Goal: Obtain resource: Download file/media

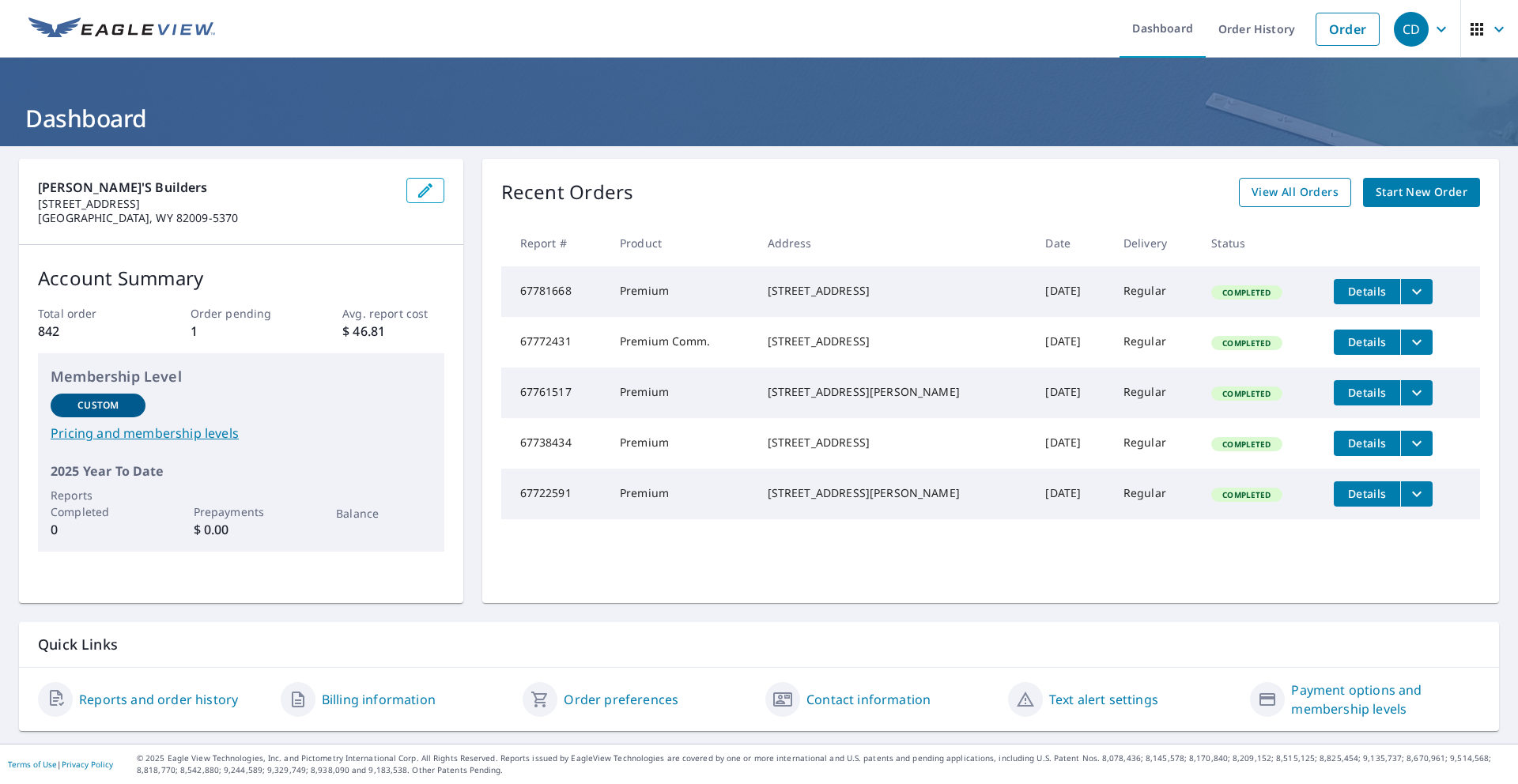
click at [1294, 191] on span "View All Orders" at bounding box center [1295, 192] width 87 height 20
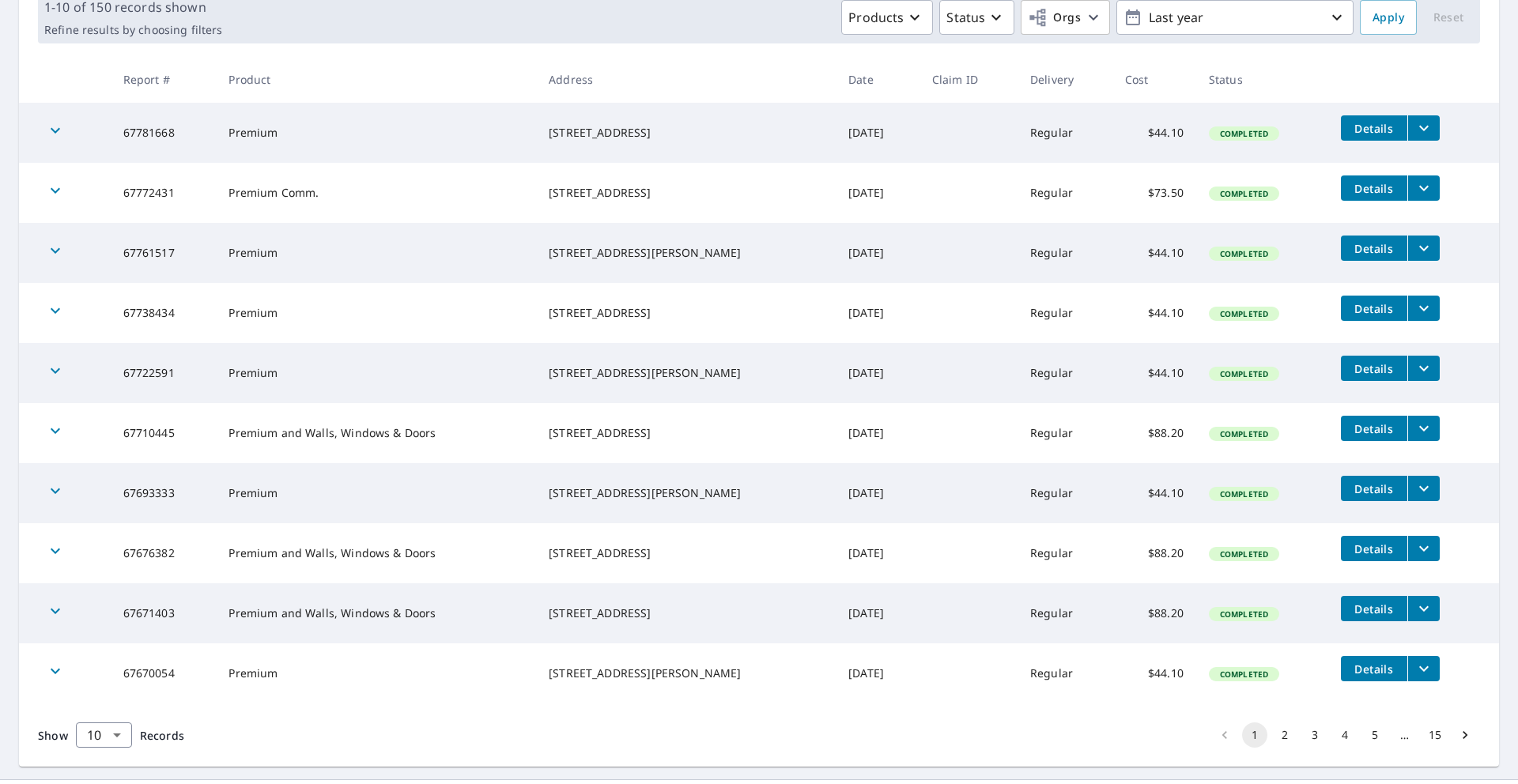
scroll to position [283, 0]
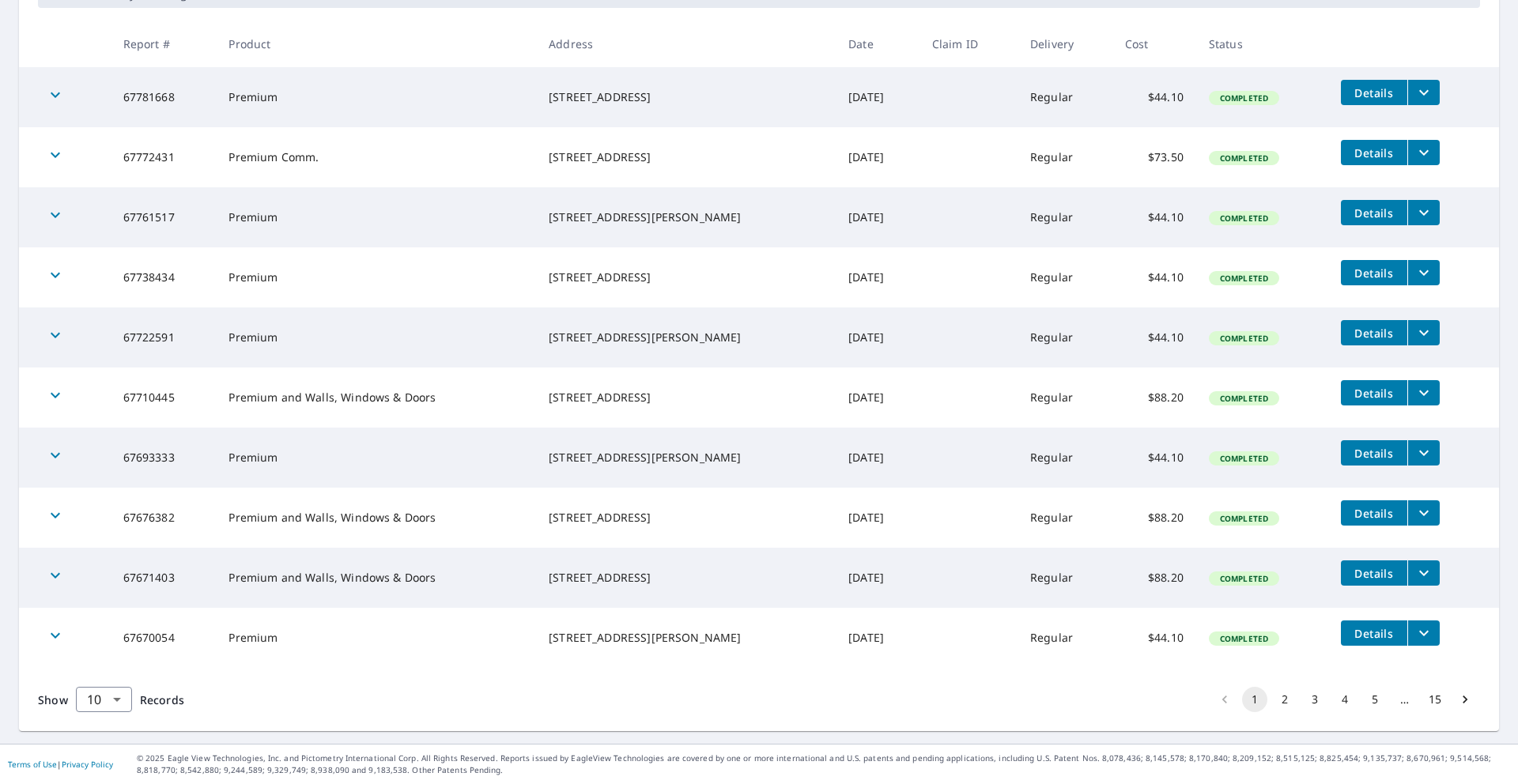
click at [1290, 700] on button "2" at bounding box center [1285, 700] width 26 height 26
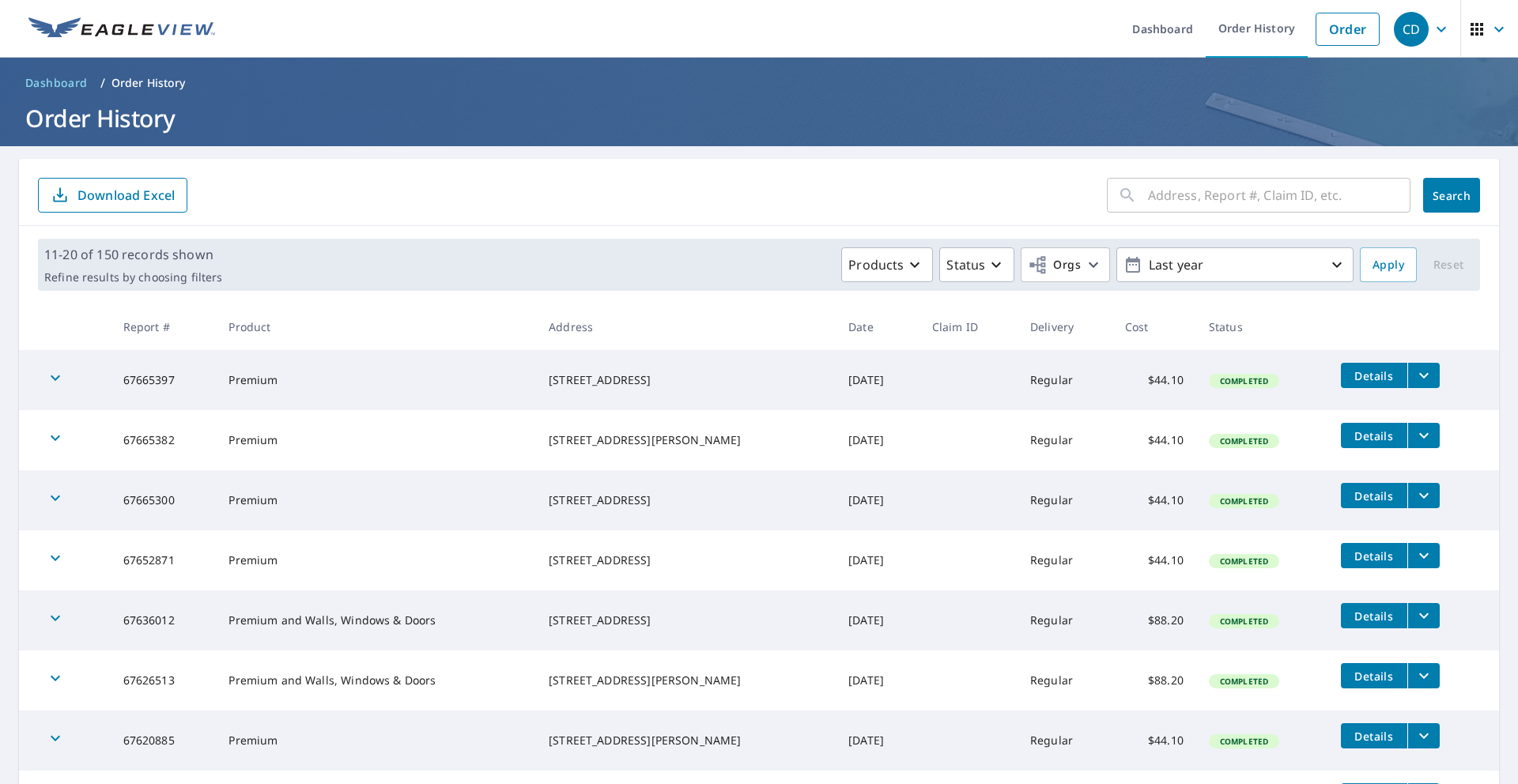
click at [1205, 190] on input "text" at bounding box center [1279, 195] width 262 height 44
type input "620"
click button "Search" at bounding box center [1452, 195] width 57 height 35
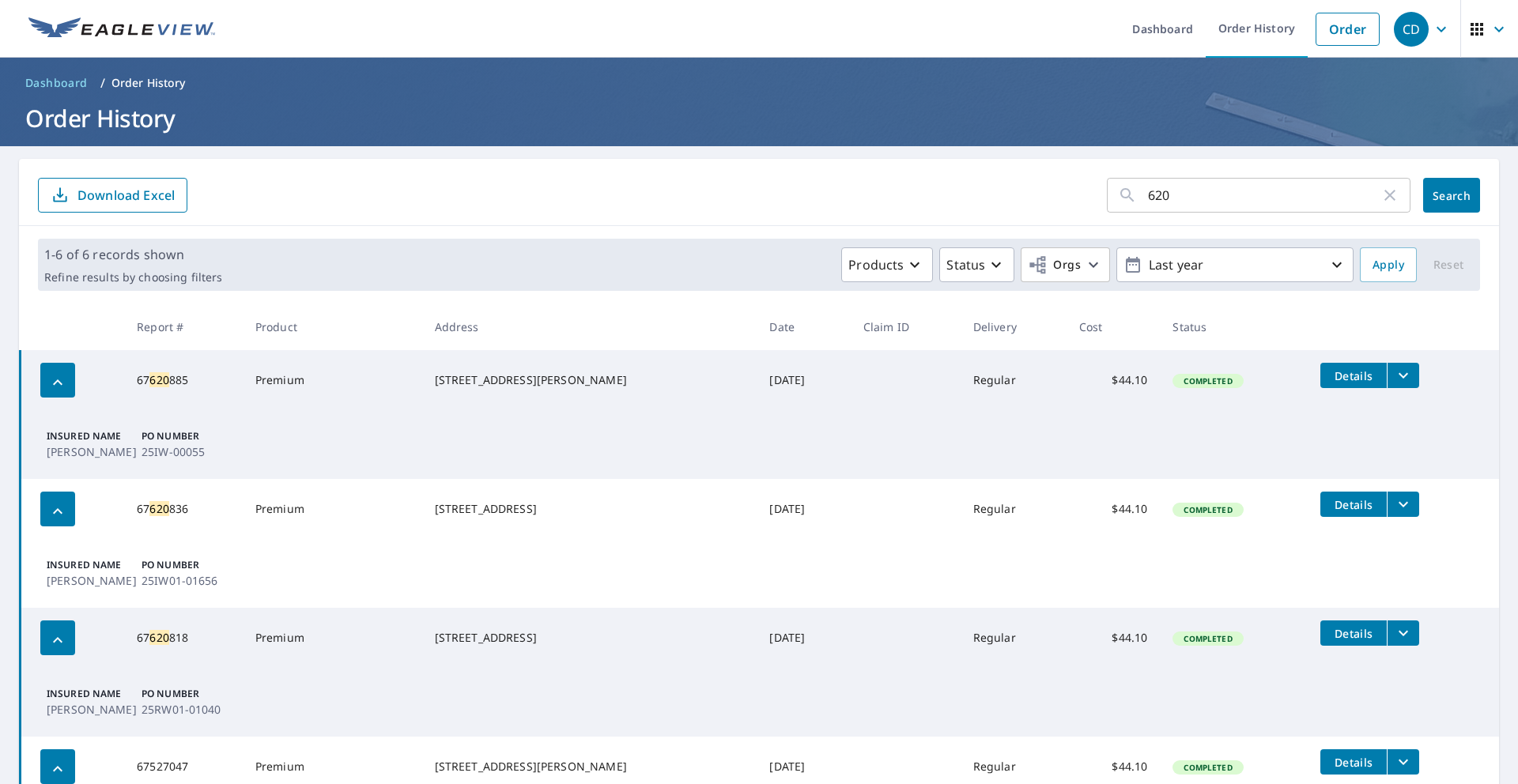
scroll to position [417, 0]
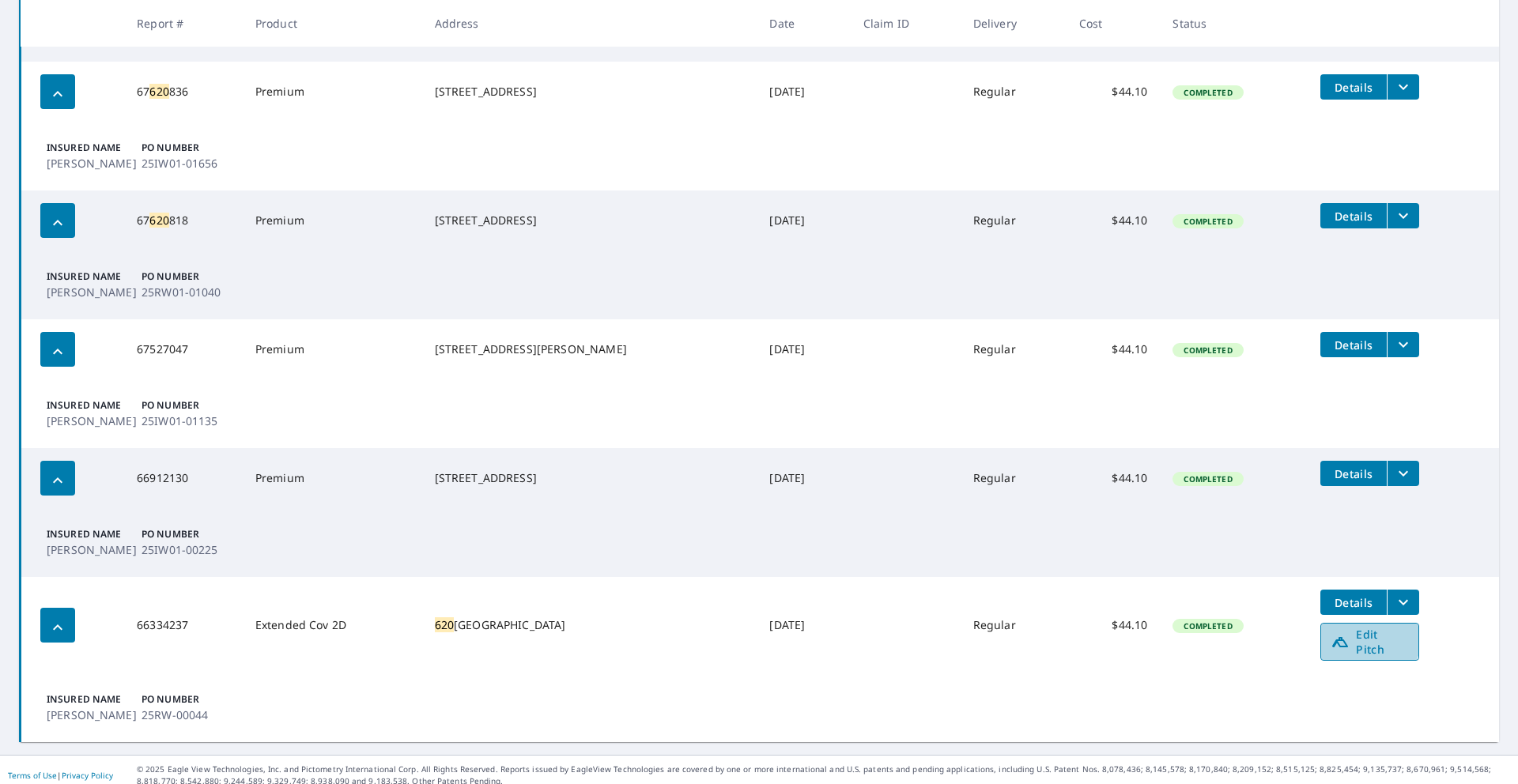
click at [1355, 638] on span "Edit Pitch" at bounding box center [1370, 641] width 78 height 30
click at [1348, 638] on span "Edit Pitch" at bounding box center [1370, 641] width 78 height 30
click at [1401, 604] on icon "filesDropdownBtn-66334237" at bounding box center [1403, 603] width 19 height 19
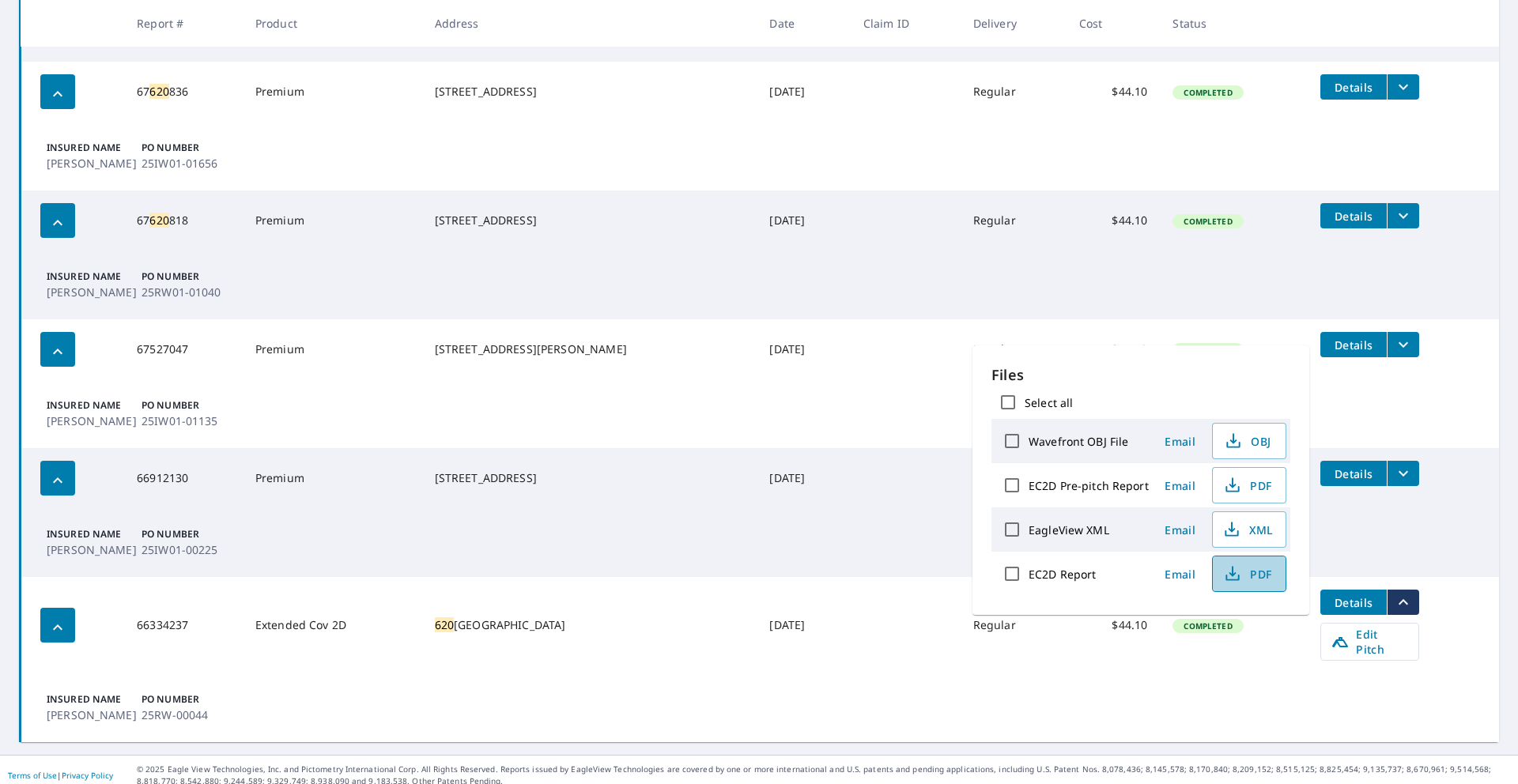
click at [1257, 573] on span "PDF" at bounding box center [1247, 574] width 50 height 19
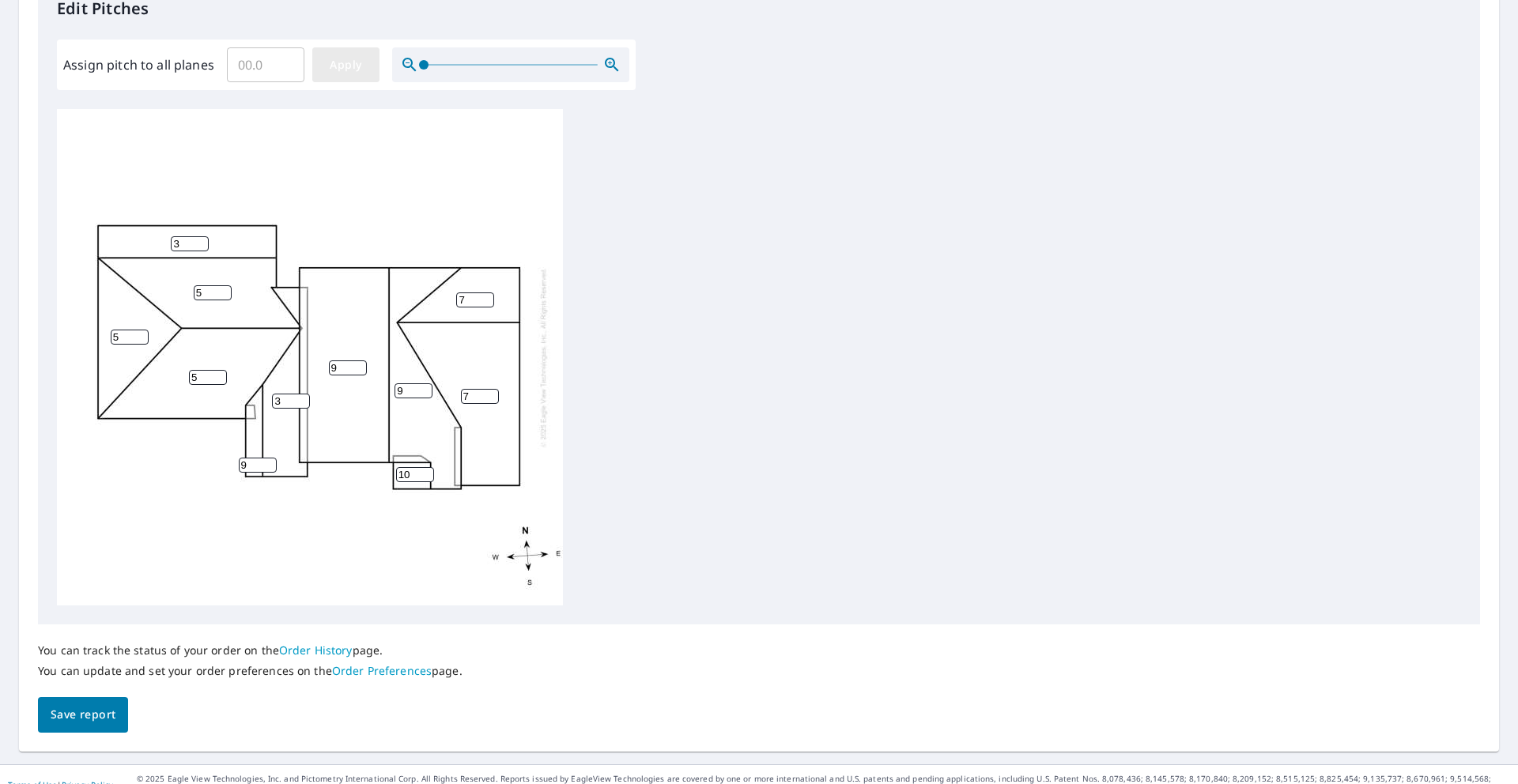
click at [349, 72] on span "Apply" at bounding box center [346, 65] width 42 height 20
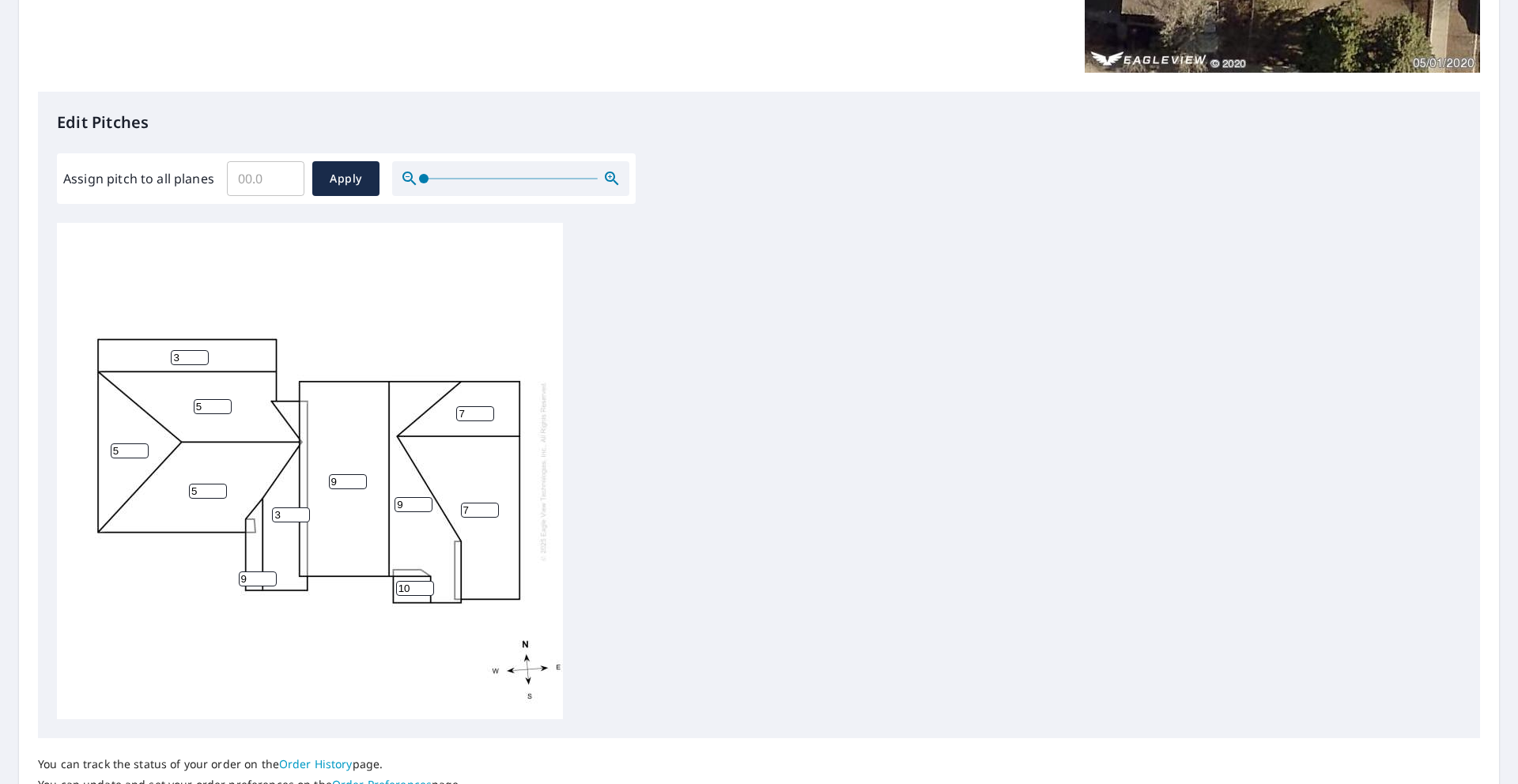
scroll to position [467, 0]
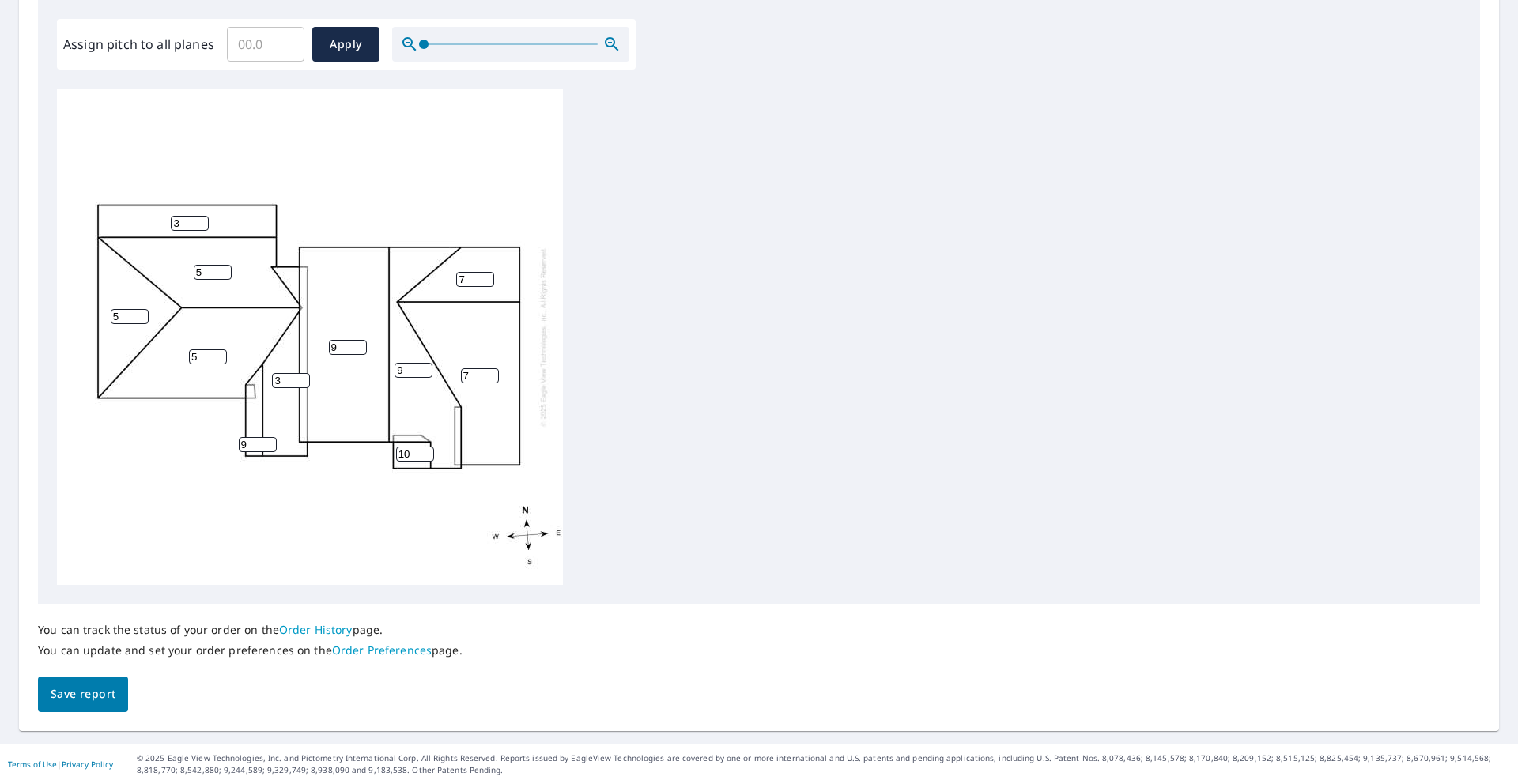
click at [93, 698] on span "Save report" at bounding box center [83, 694] width 65 height 20
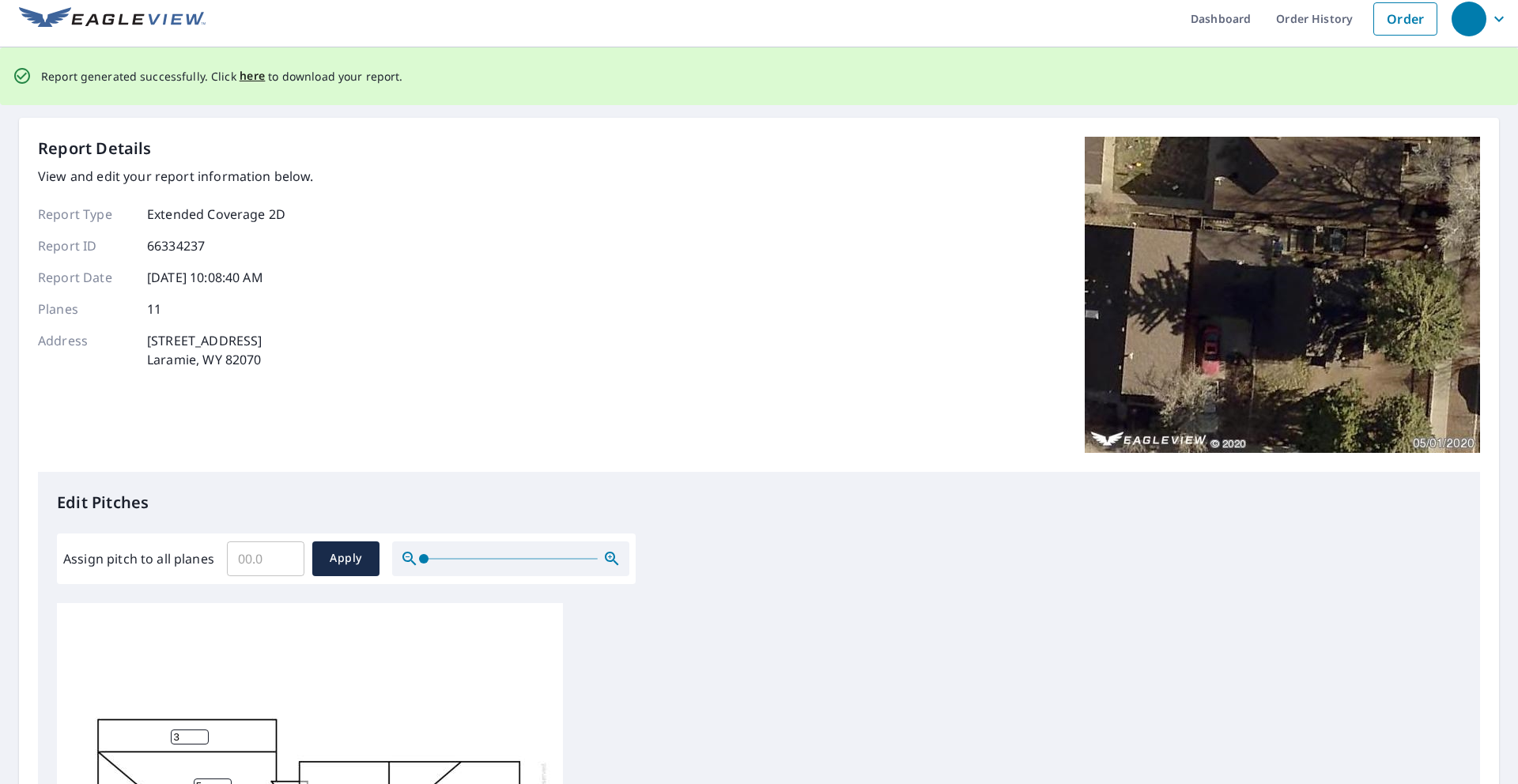
scroll to position [0, 0]
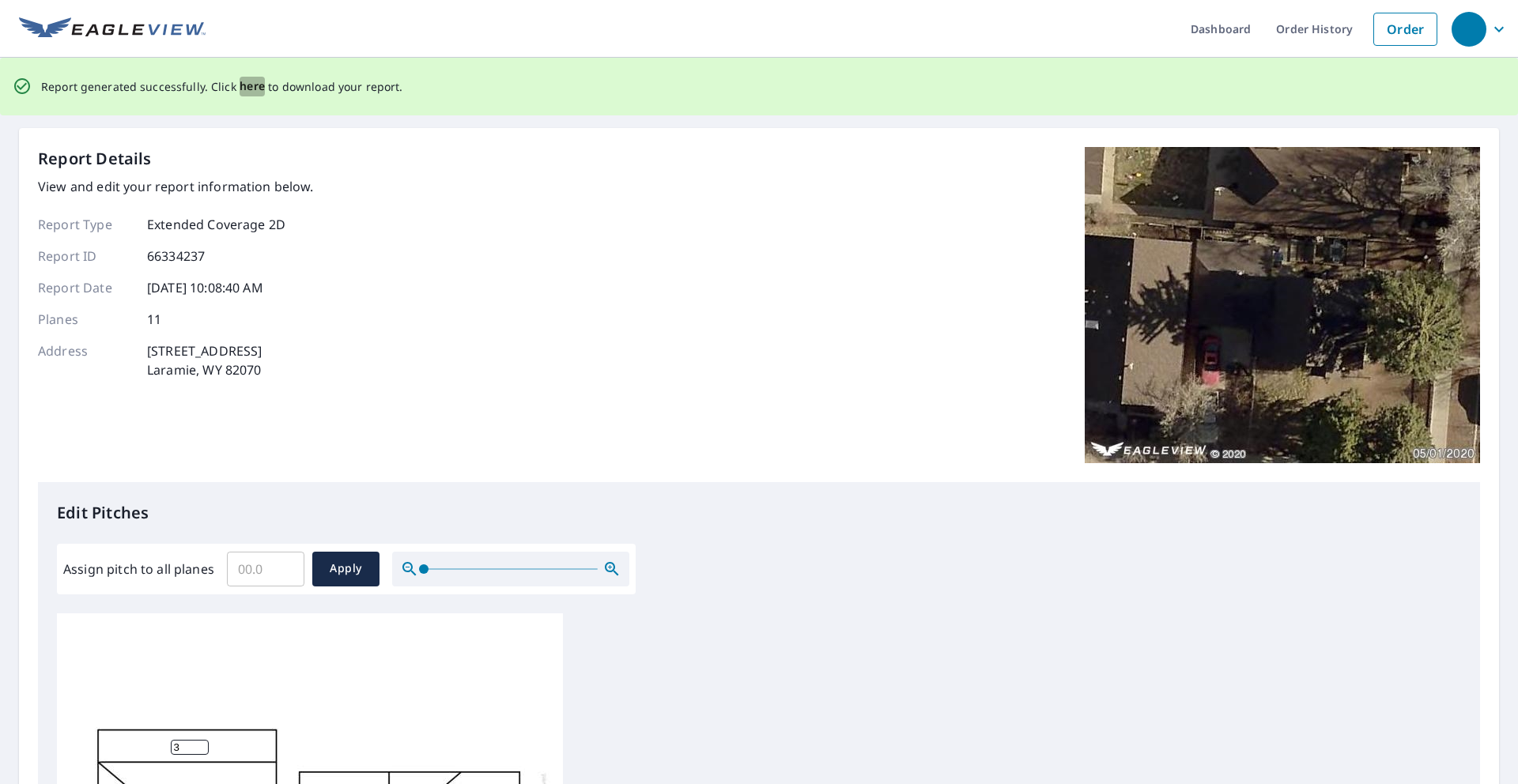
click at [251, 85] on span "here" at bounding box center [252, 86] width 26 height 20
